Goal: Find specific page/section: Find specific page/section

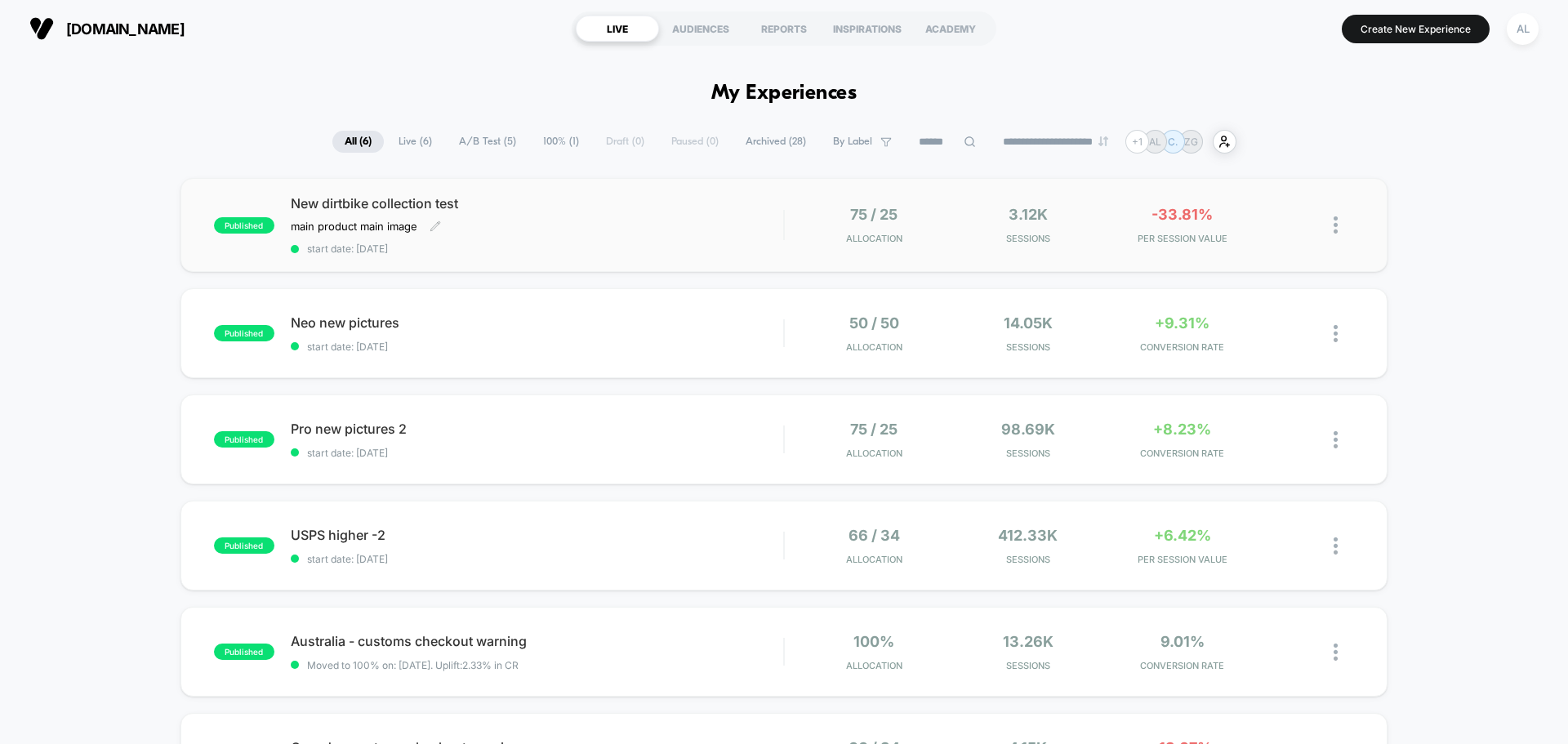
click at [445, 209] on span "New dirtbike collection test" at bounding box center [537, 203] width 492 height 17
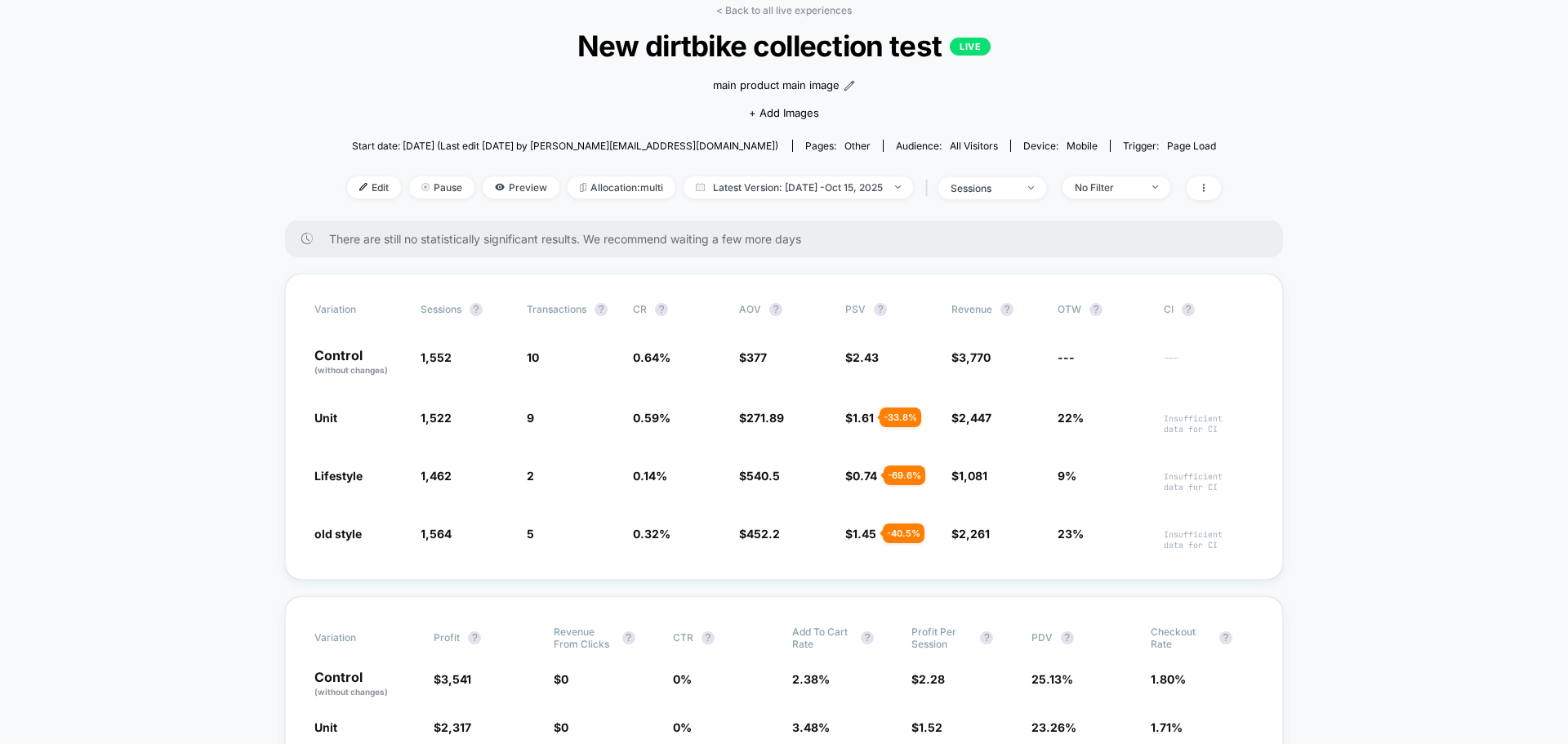
scroll to position [82, 0]
